Goal: Information Seeking & Learning: Learn about a topic

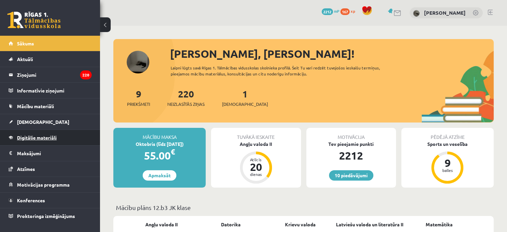
click at [51, 136] on span "Digitālie materiāli" at bounding box center [37, 137] width 40 height 6
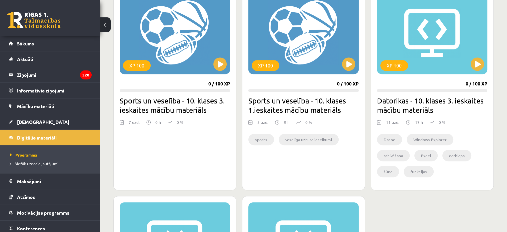
scroll to position [440, 0]
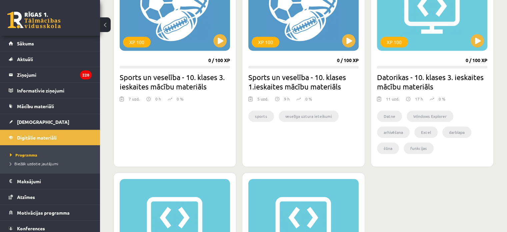
click at [495, 112] on div "Mana statistika 167 Nopelnītie punkti 2 Apgūtās tēmas 10 Izpildīti uzdevumi 58 …" at bounding box center [303, 110] width 407 height 1049
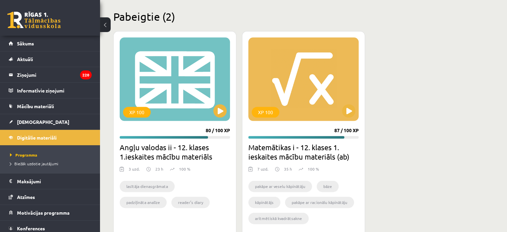
scroll to position [826, 0]
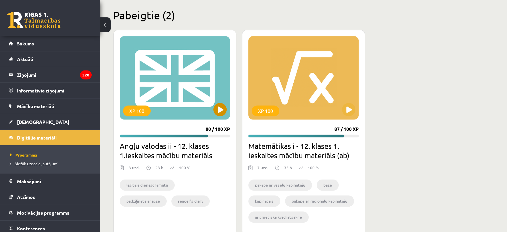
click at [178, 86] on div "XP 100" at bounding box center [175, 77] width 110 height 83
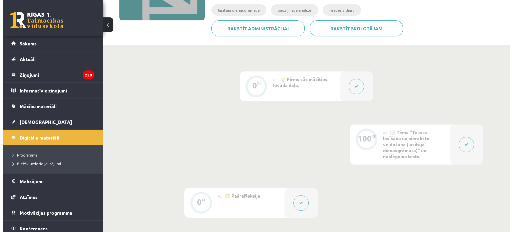
scroll to position [117, 0]
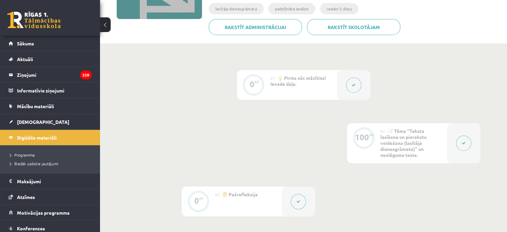
click at [355, 87] on button at bounding box center [353, 84] width 15 height 15
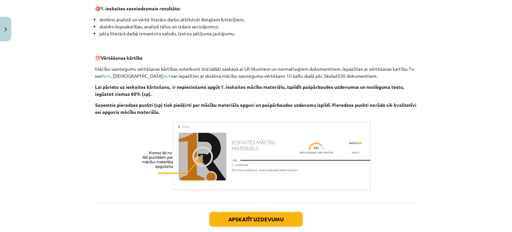
scroll to position [467, 0]
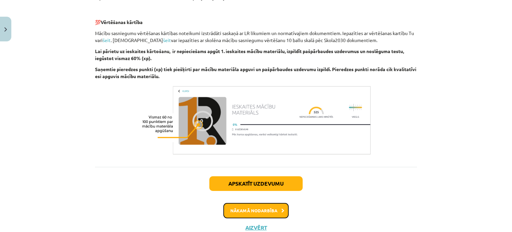
click at [251, 211] on button "Nākamā nodarbība" at bounding box center [255, 210] width 65 height 15
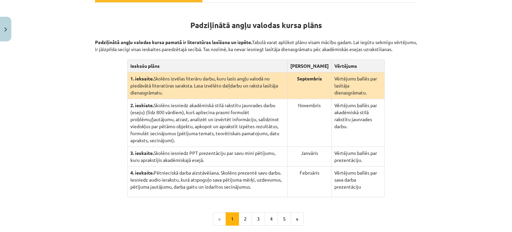
scroll to position [121, 0]
